Goal: Information Seeking & Learning: Learn about a topic

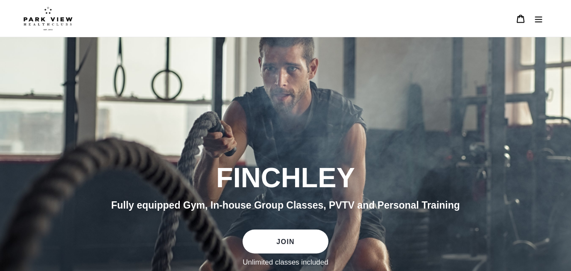
click at [537, 21] on icon "Menu" at bounding box center [539, 19] width 9 height 9
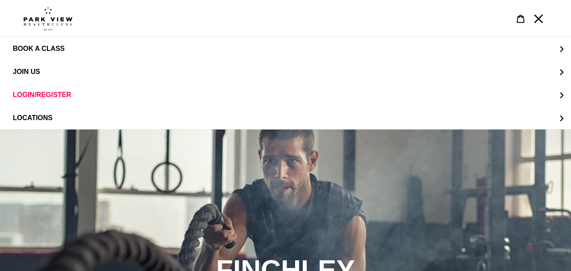
click at [538, 11] on button "Menu" at bounding box center [539, 18] width 18 height 18
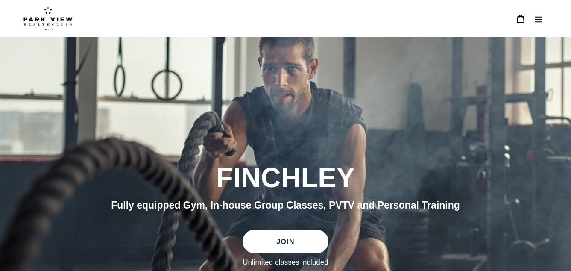
click at [537, 11] on button "Menu" at bounding box center [539, 18] width 18 height 18
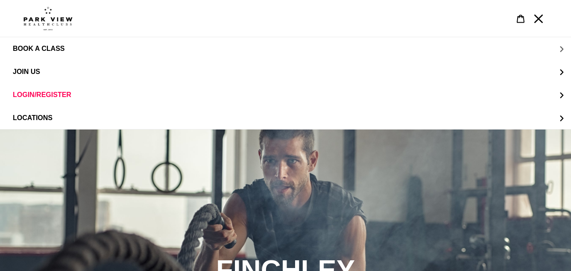
click at [34, 52] on span "BOOK A CLASS" at bounding box center [39, 49] width 52 height 8
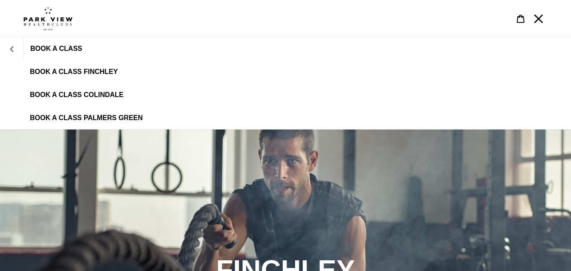
click at [10, 49] on icon "BOOK A CLASS" at bounding box center [12, 49] width 6 height 6
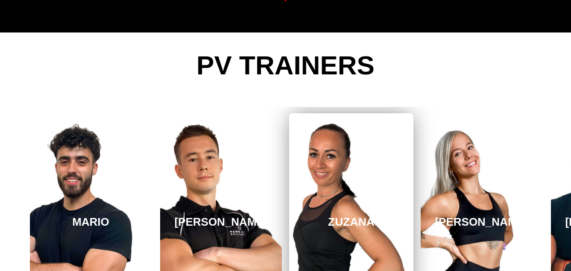
scroll to position [1285, 0]
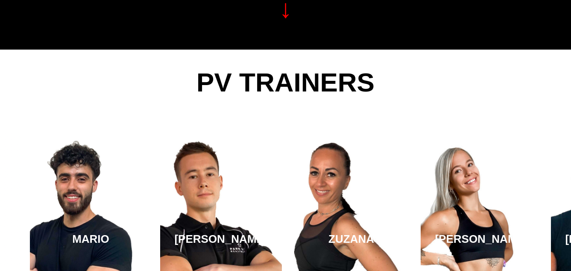
click at [337, 76] on span "PV TRAINERS" at bounding box center [285, 82] width 182 height 40
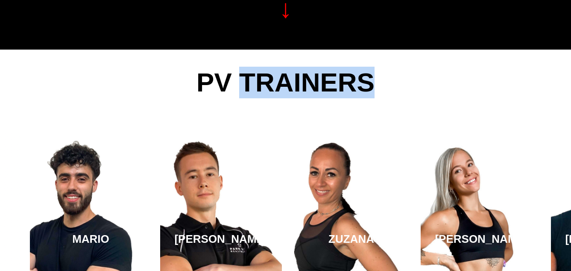
click at [336, 76] on span "PV TRAINERS" at bounding box center [285, 82] width 182 height 40
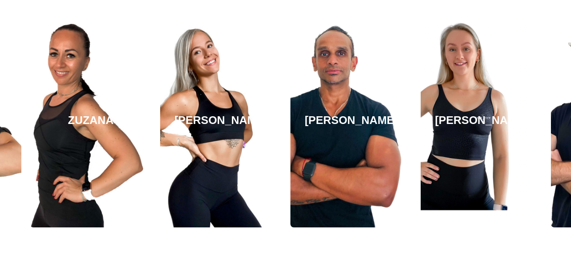
scroll to position [1399, 0]
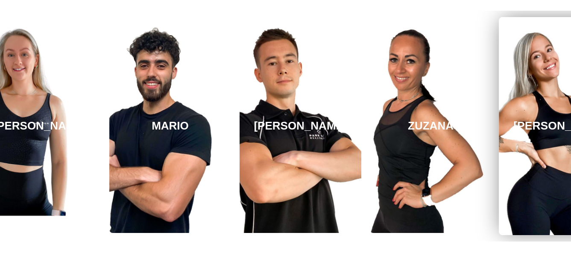
drag, startPoint x: 168, startPoint y: 182, endPoint x: 537, endPoint y: 140, distance: 370.8
click at [537, 139] on link "[PERSON_NAME]" at bounding box center [561, 126] width 124 height 218
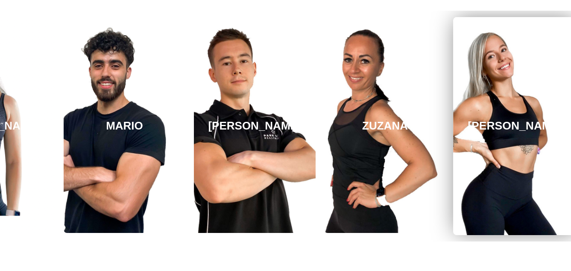
drag, startPoint x: 371, startPoint y: 115, endPoint x: 570, endPoint y: 118, distance: 199.1
click at [569, 117] on link "[PERSON_NAME]" at bounding box center [515, 126] width 124 height 218
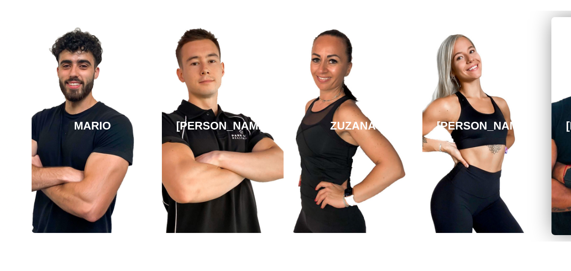
drag, startPoint x: 331, startPoint y: 138, endPoint x: 563, endPoint y: 173, distance: 234.2
click at [562, 173] on div "[PERSON_NAME] [GEOGRAPHIC_DATA] [PERSON_NAME][GEOGRAPHIC_DATA] [PERSON_NAME] [P…" at bounding box center [353, 126] width 2216 height 231
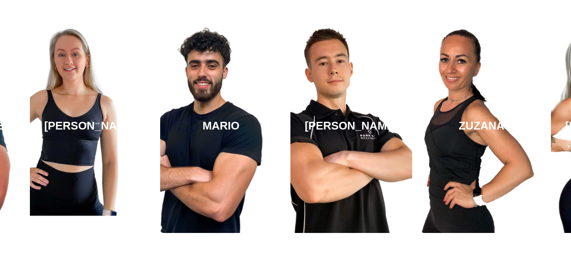
drag, startPoint x: 345, startPoint y: 172, endPoint x: 576, endPoint y: 124, distance: 235.7
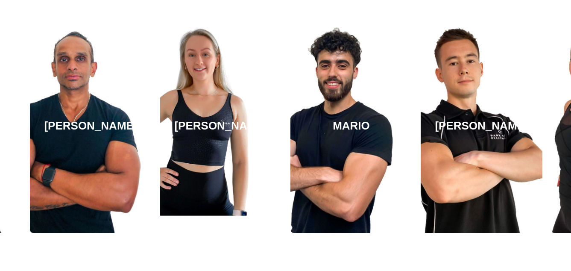
drag, startPoint x: 214, startPoint y: 94, endPoint x: 577, endPoint y: 90, distance: 363.7
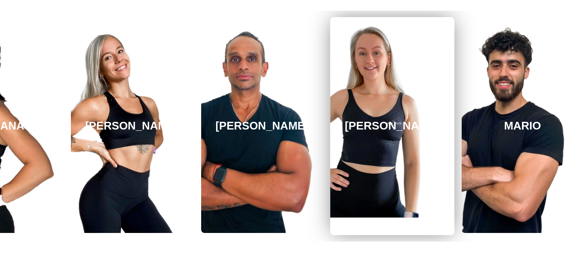
drag, startPoint x: 185, startPoint y: 78, endPoint x: 359, endPoint y: 46, distance: 176.3
click at [359, 46] on link "[PERSON_NAME]" at bounding box center [392, 126] width 124 height 218
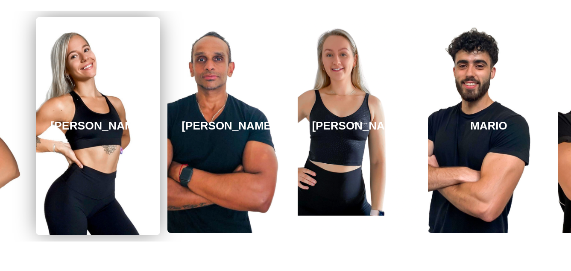
drag, startPoint x: 136, startPoint y: 85, endPoint x: 144, endPoint y: 83, distance: 7.5
click at [144, 83] on link "[PERSON_NAME]" at bounding box center [98, 126] width 124 height 218
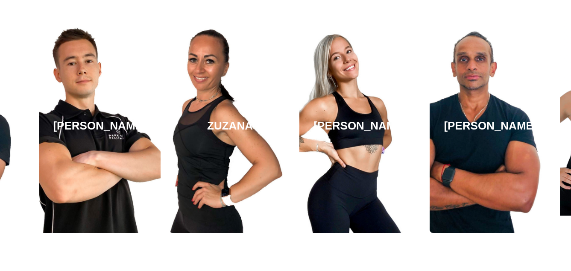
drag, startPoint x: 144, startPoint y: 83, endPoint x: 413, endPoint y: 98, distance: 269.6
click at [413, 98] on link "[PERSON_NAME]" at bounding box center [361, 126] width 122 height 214
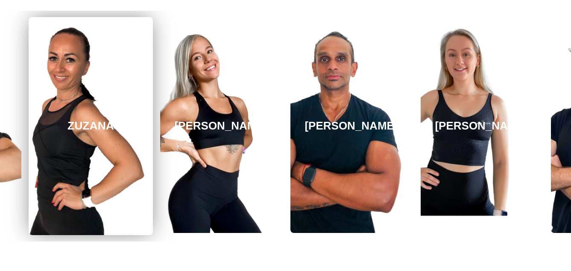
click at [101, 74] on link "ZUZANA" at bounding box center [91, 126] width 124 height 218
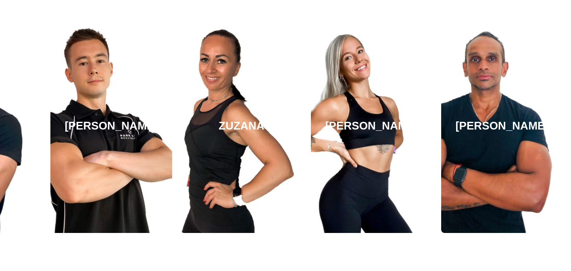
drag, startPoint x: 101, startPoint y: 123, endPoint x: 426, endPoint y: 15, distance: 342.1
click at [307, 15] on div "ZUZANA" at bounding box center [241, 126] width 130 height 231
